Goal: Task Accomplishment & Management: Use online tool/utility

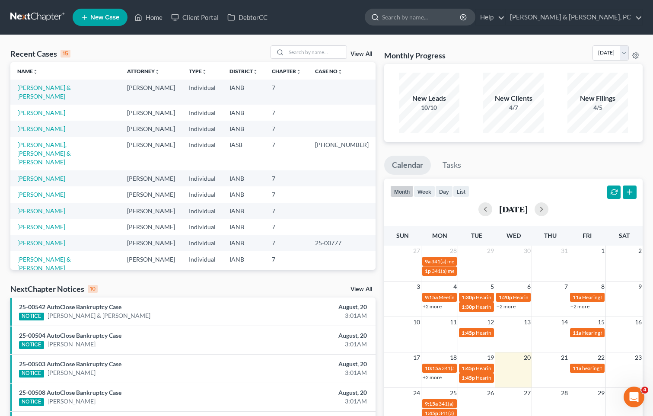
click at [457, 13] on input "search" at bounding box center [421, 17] width 79 height 16
type input "[PERSON_NAME]"
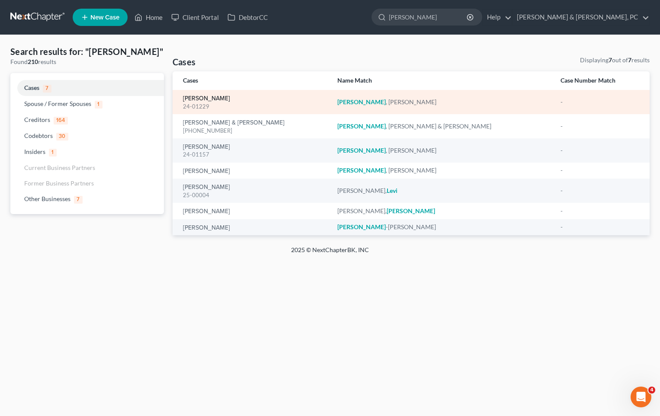
click at [216, 99] on link "[PERSON_NAME]" at bounding box center [206, 99] width 47 height 6
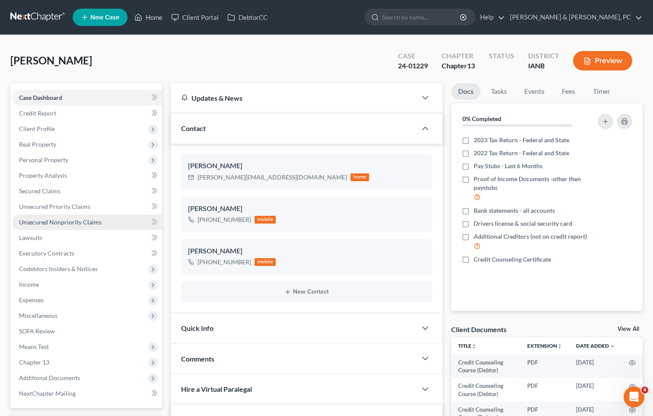
scroll to position [86, 0]
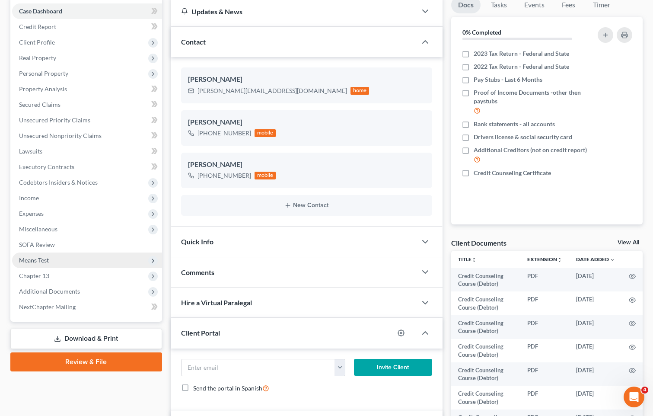
click at [46, 261] on span "Means Test" at bounding box center [34, 259] width 30 height 7
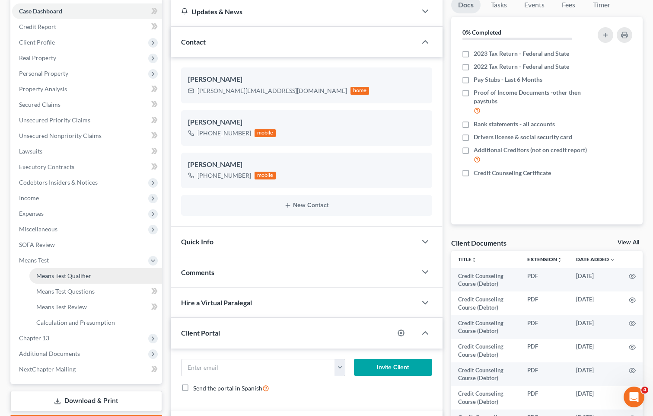
click at [70, 272] on span "Means Test Qualifier" at bounding box center [63, 275] width 55 height 7
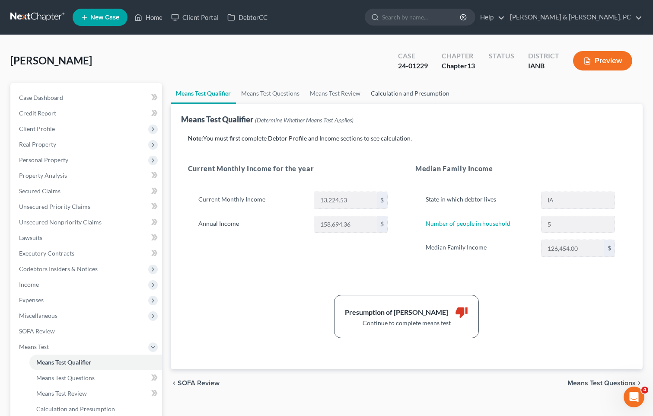
click at [396, 88] on link "Calculation and Presumption" at bounding box center [410, 93] width 89 height 21
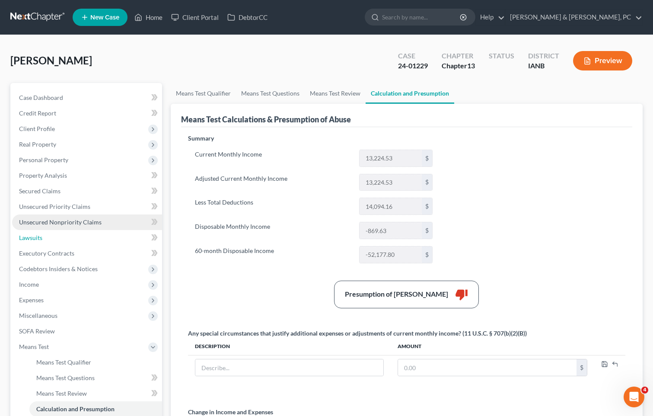
click at [67, 232] on link "Lawsuits" at bounding box center [87, 238] width 150 height 16
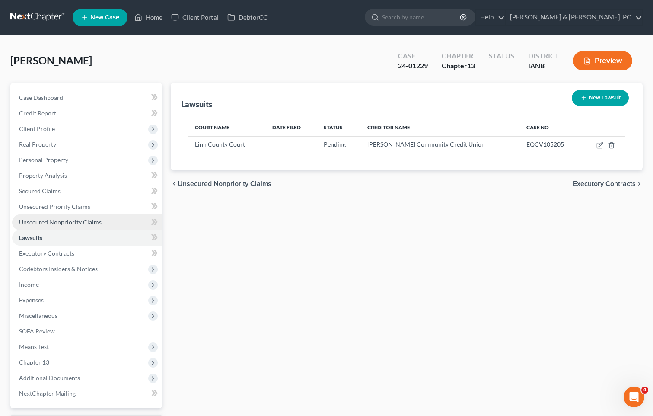
click at [67, 222] on span "Unsecured Nonpriority Claims" at bounding box center [60, 221] width 83 height 7
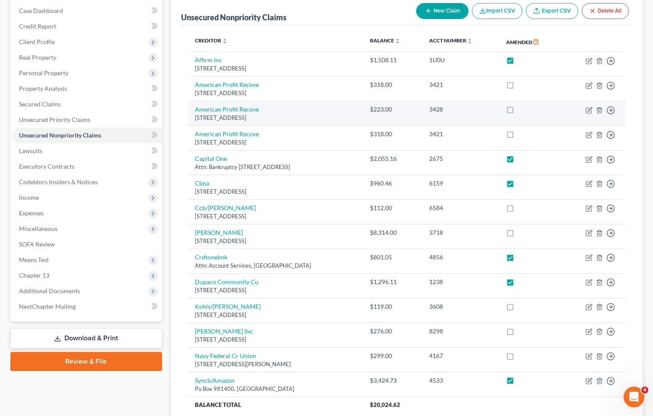
scroll to position [161, 0]
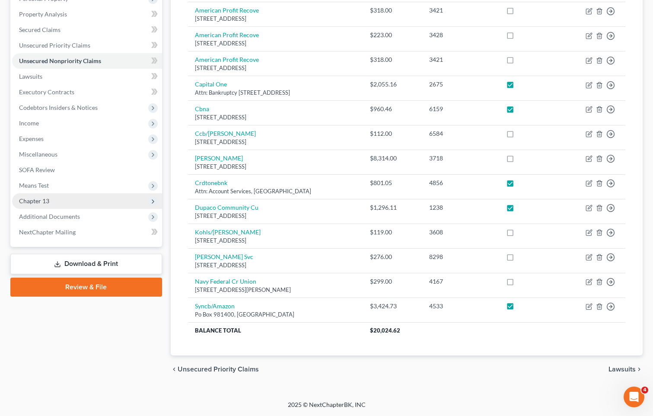
click at [54, 201] on span "Chapter 13" at bounding box center [87, 201] width 150 height 16
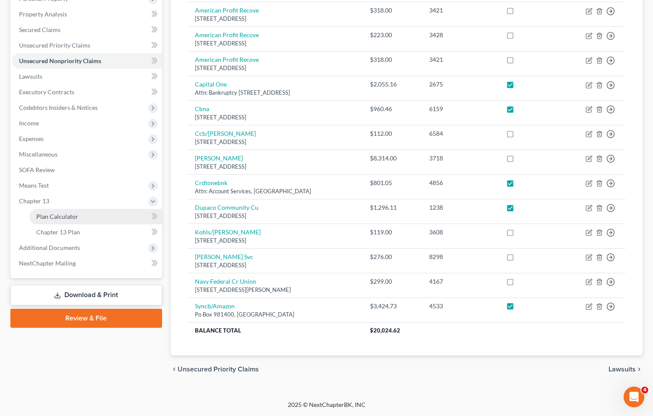
click at [54, 214] on span "Plan Calculator" at bounding box center [57, 216] width 42 height 7
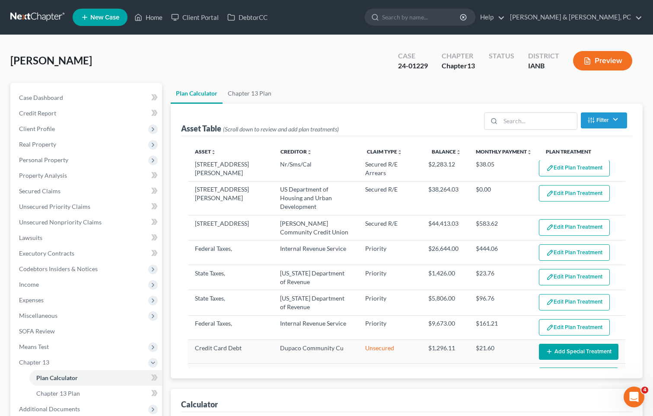
select select "59"
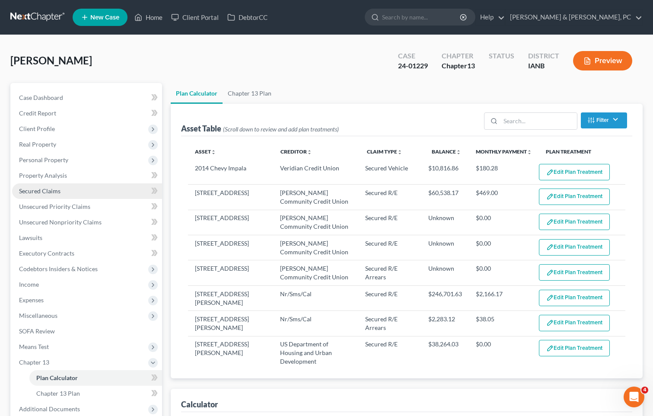
click at [51, 195] on link "Secured Claims" at bounding box center [87, 191] width 150 height 16
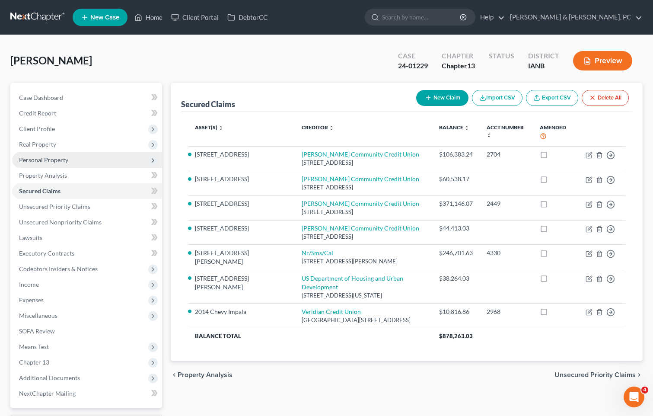
click at [27, 161] on span "Personal Property" at bounding box center [43, 159] width 49 height 7
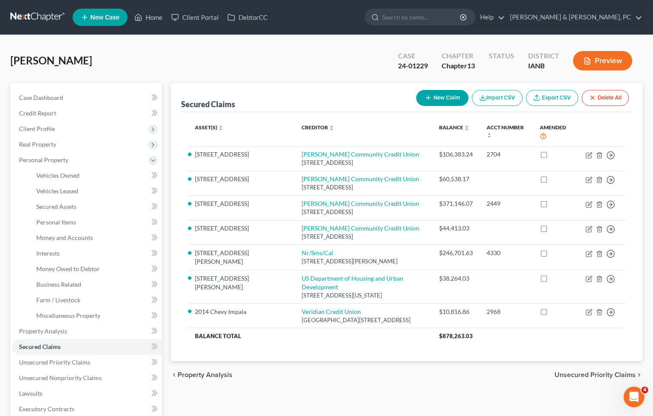
scroll to position [130, 0]
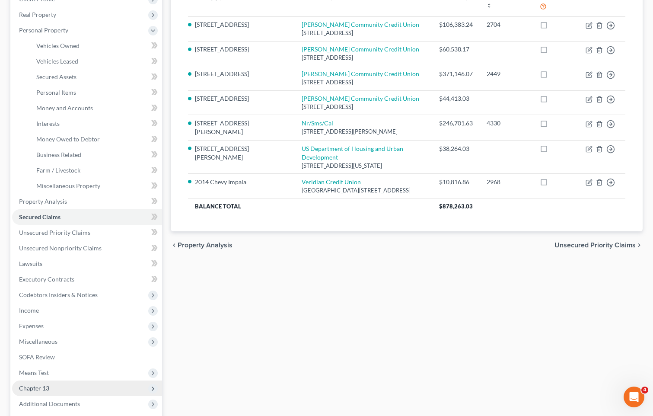
click at [39, 388] on span "Chapter 13" at bounding box center [34, 387] width 30 height 7
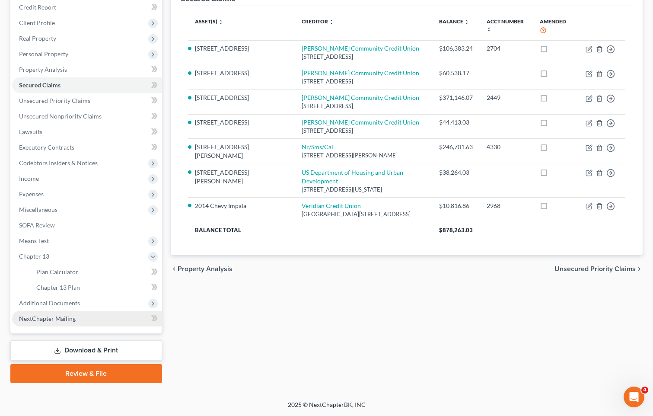
scroll to position [106, 0]
click at [60, 271] on span "Plan Calculator" at bounding box center [57, 271] width 42 height 7
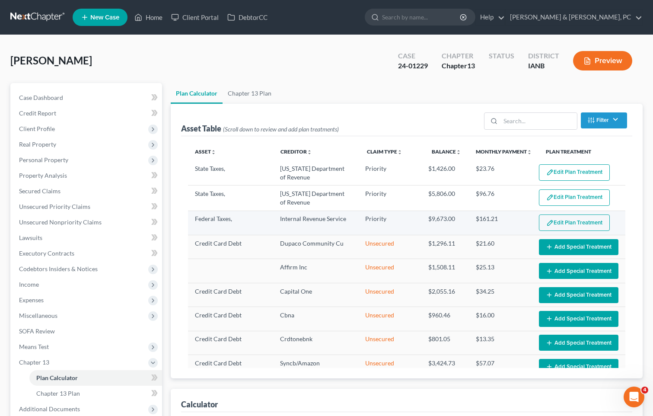
select select "59"
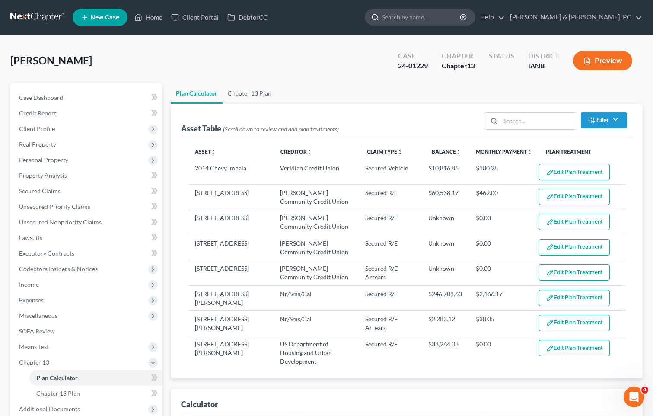
click at [461, 18] on input "search" at bounding box center [421, 17] width 79 height 16
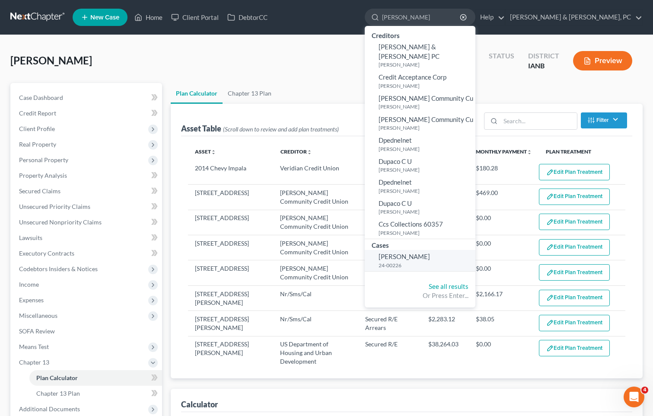
type input "[PERSON_NAME]"
click at [430, 252] on span "[PERSON_NAME]" at bounding box center [404, 256] width 51 height 8
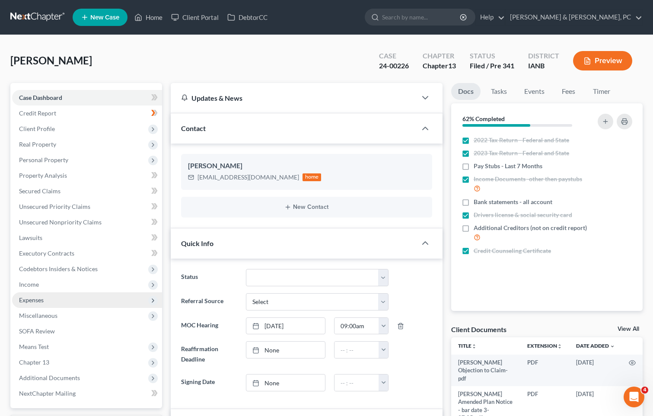
click at [36, 300] on span "Expenses" at bounding box center [31, 299] width 25 height 7
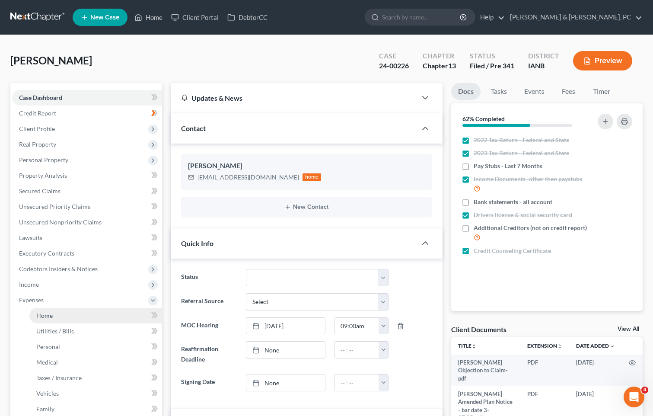
click at [54, 310] on link "Home" at bounding box center [95, 316] width 133 height 16
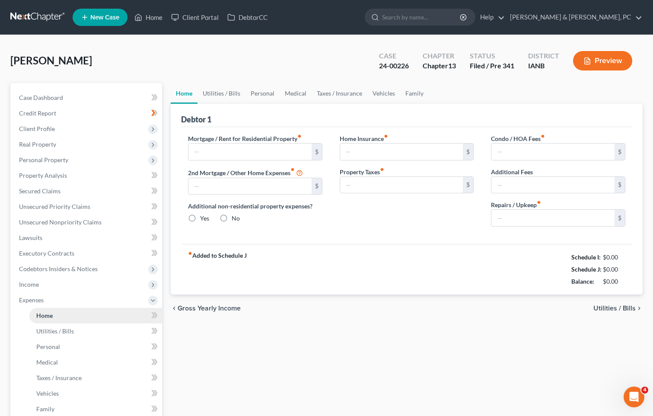
type input "919.90"
type input "160.37"
radio input "true"
type input "0.00"
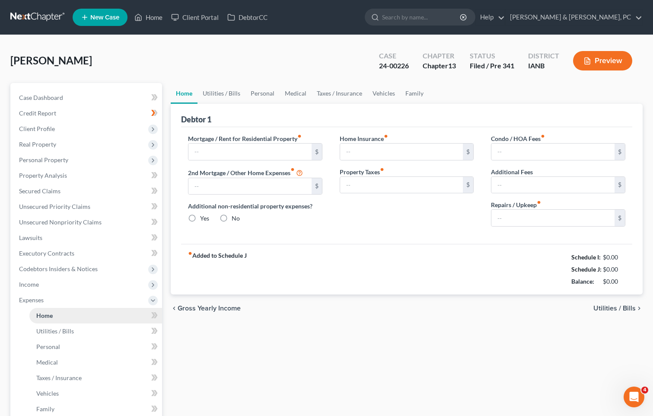
type input "0.00"
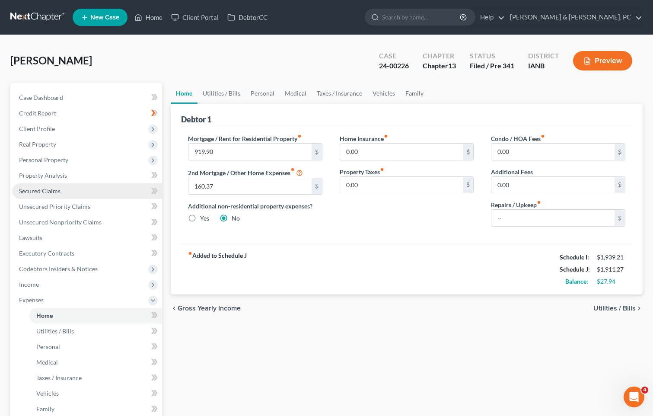
click at [48, 193] on span "Secured Claims" at bounding box center [39, 190] width 41 height 7
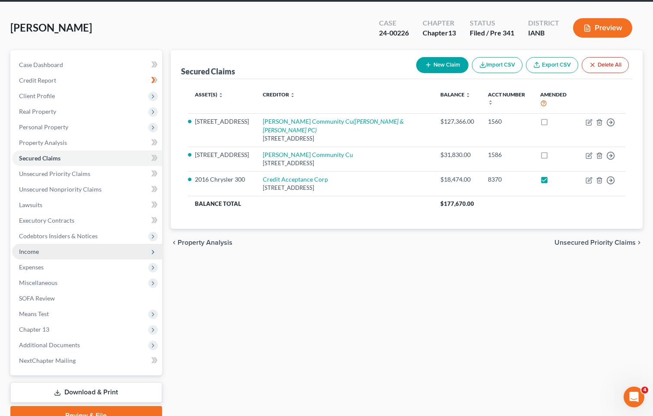
scroll to position [75, 0]
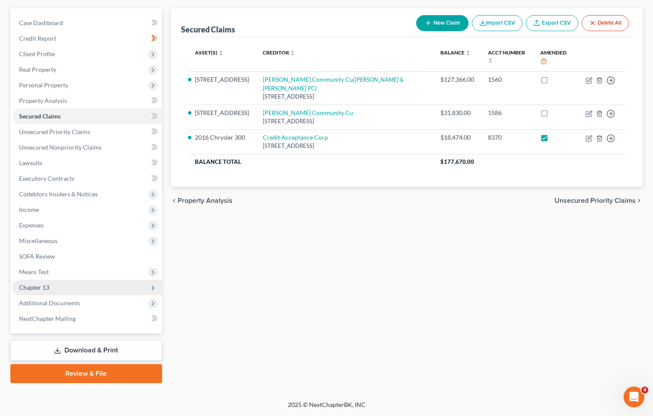
click at [46, 285] on span "Chapter 13" at bounding box center [34, 287] width 30 height 7
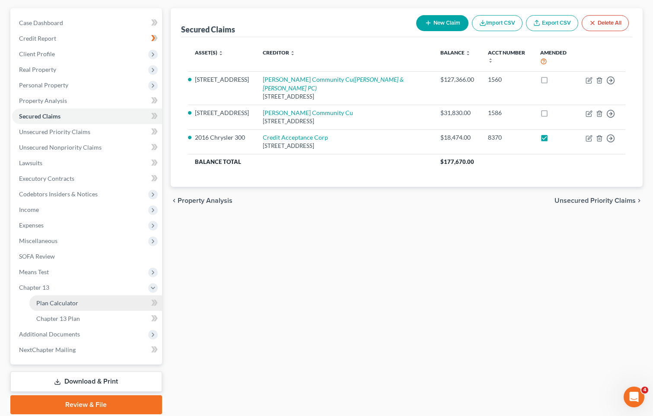
click at [53, 295] on link "Plan Calculator" at bounding box center [95, 303] width 133 height 16
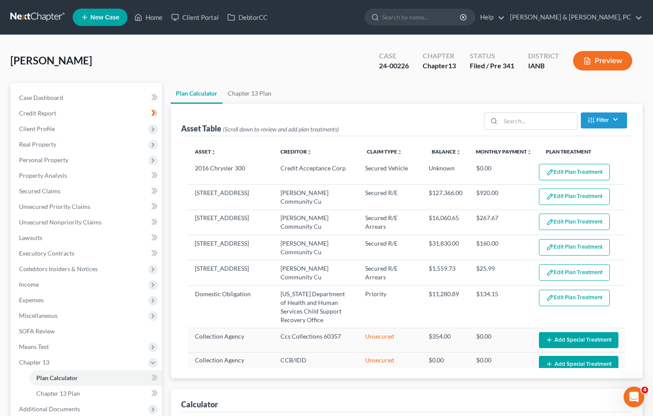
select select "59"
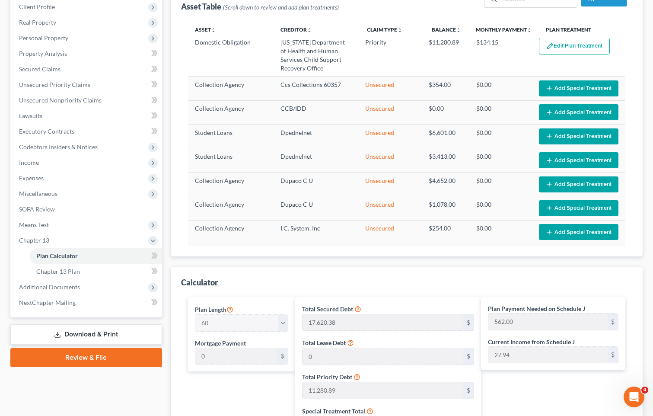
scroll to position [36, 0]
